Goal: Download file/media

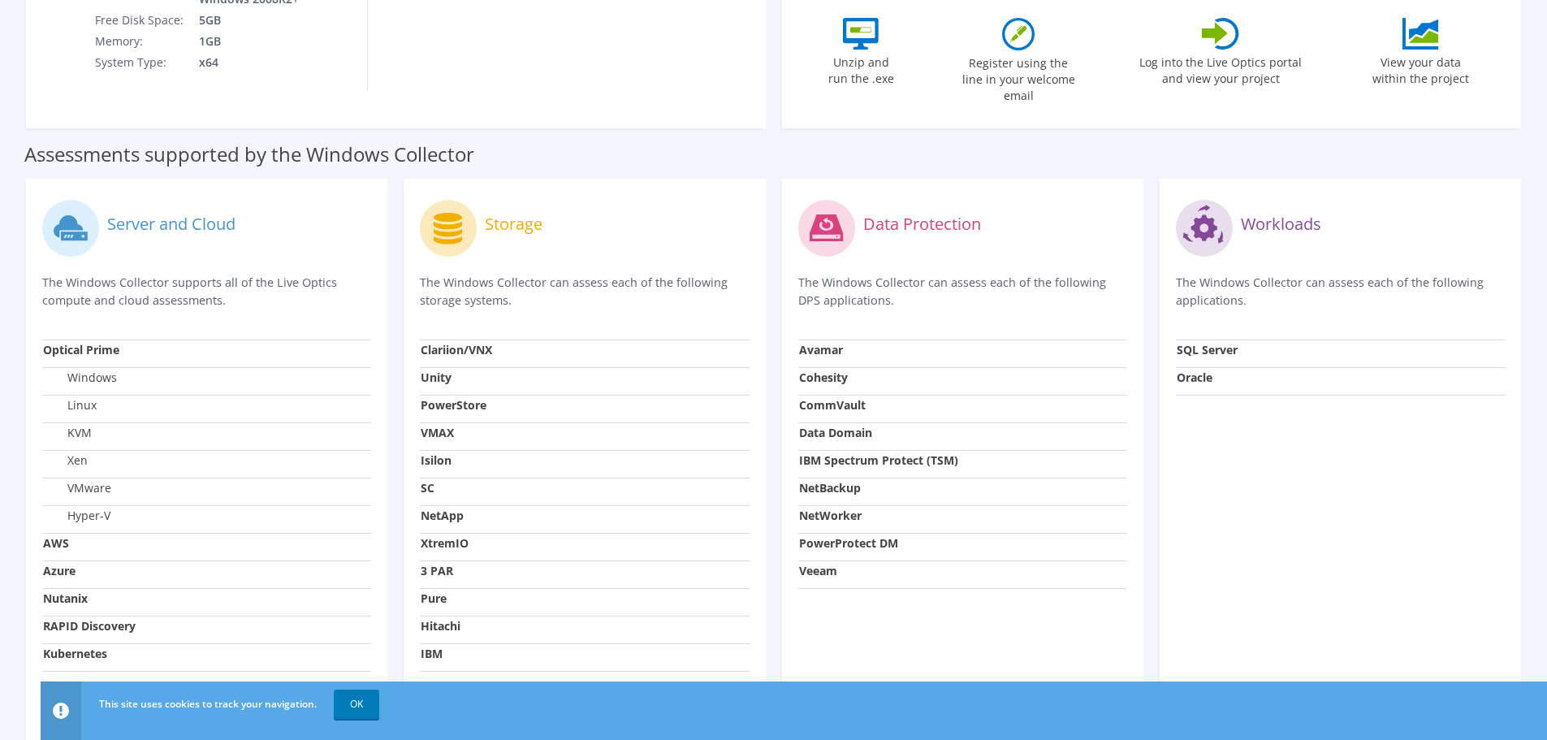
scroll to position [467, 0]
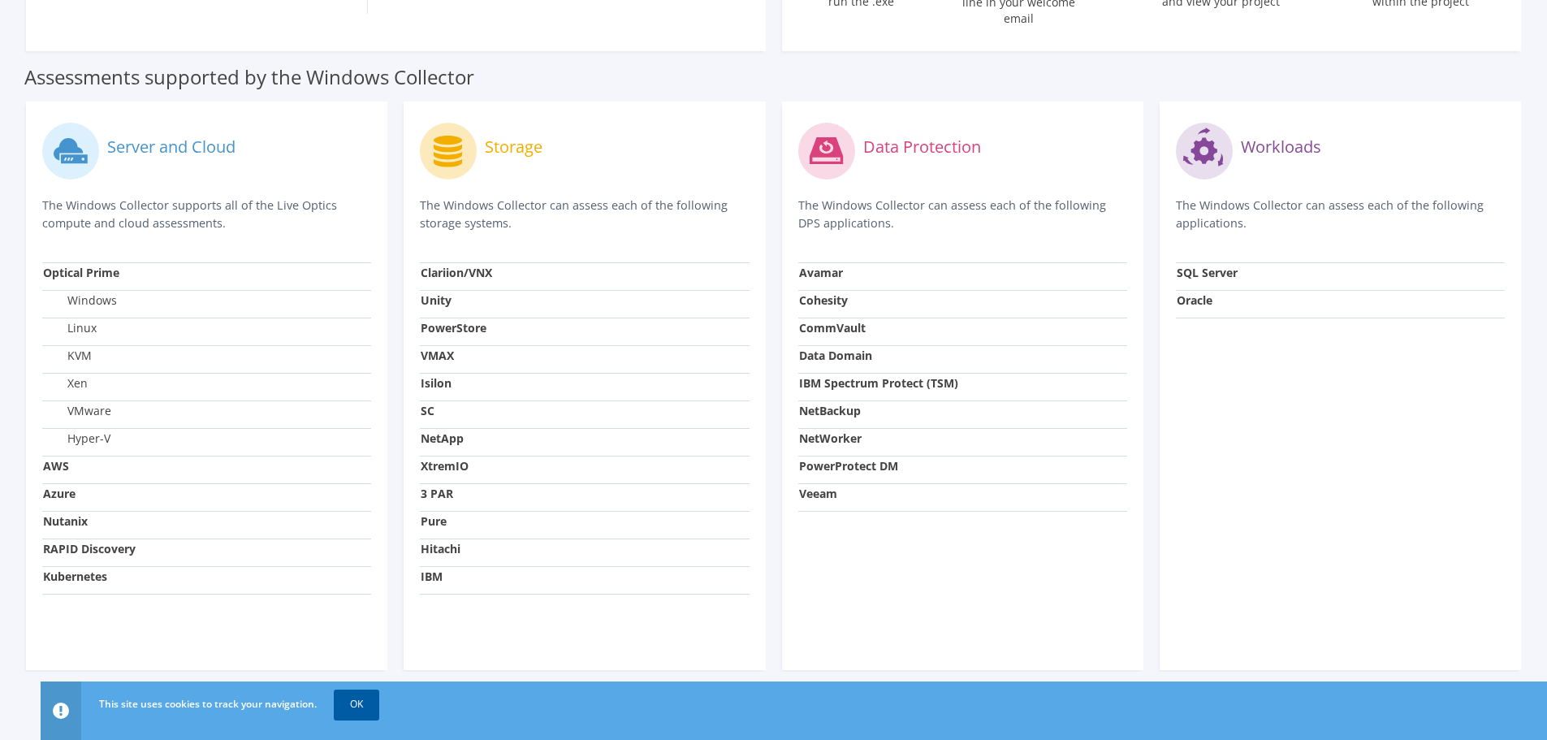
drag, startPoint x: 358, startPoint y: 701, endPoint x: 365, endPoint y: 693, distance: 10.4
click at [358, 701] on link "OK" at bounding box center [356, 704] width 45 height 29
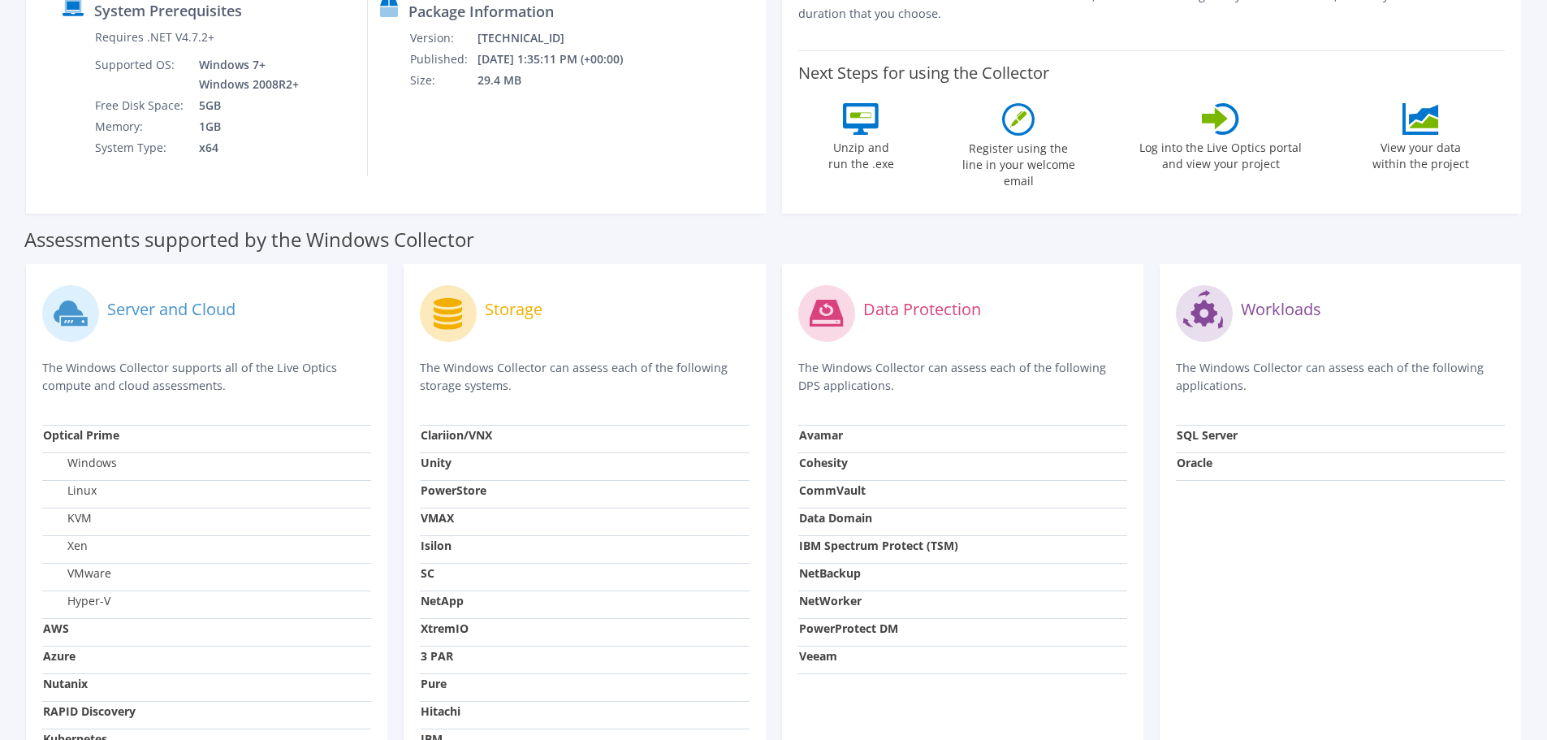
scroll to position [0, 0]
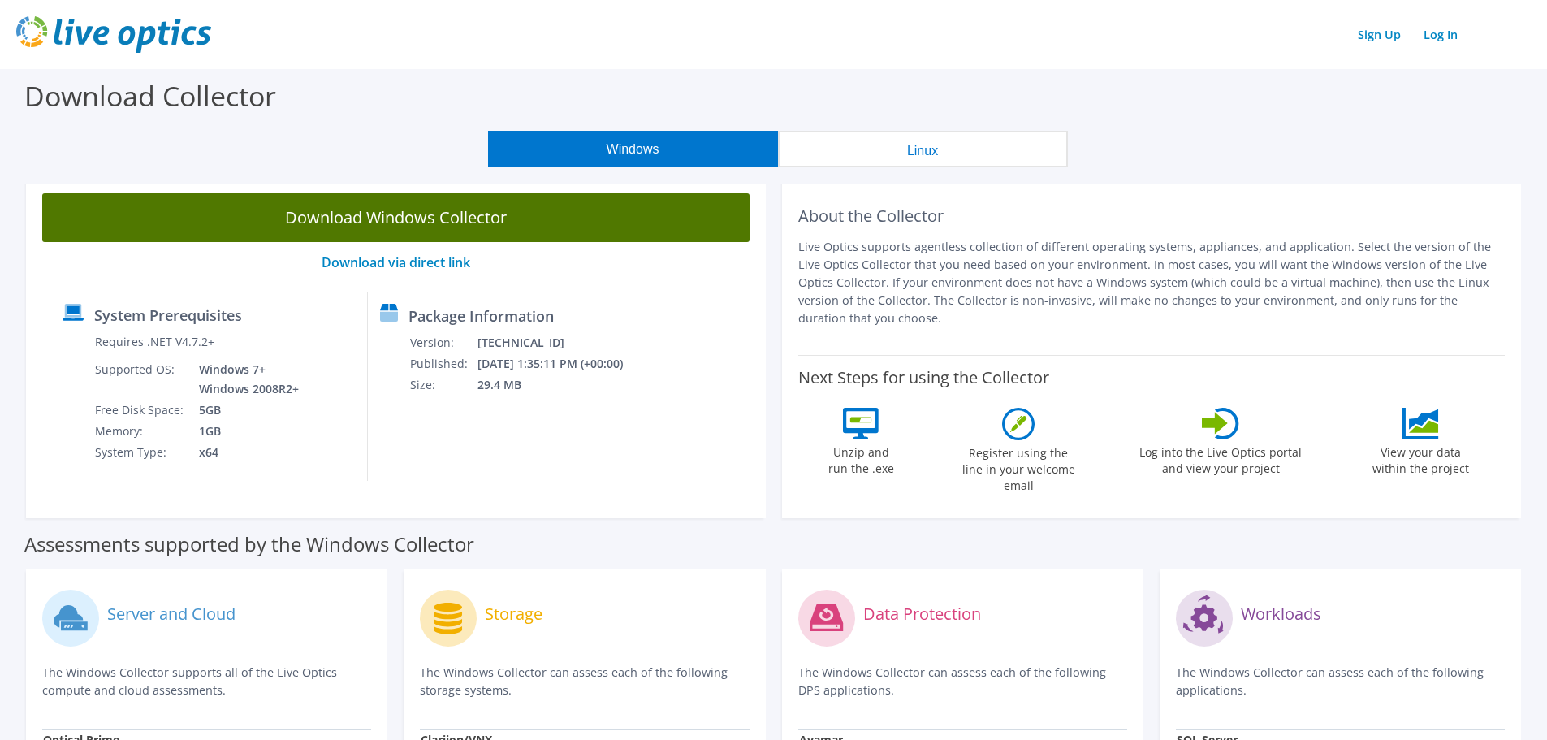
click at [387, 214] on link "Download Windows Collector" at bounding box center [395, 217] width 707 height 49
